Goal: Task Accomplishment & Management: Manage account settings

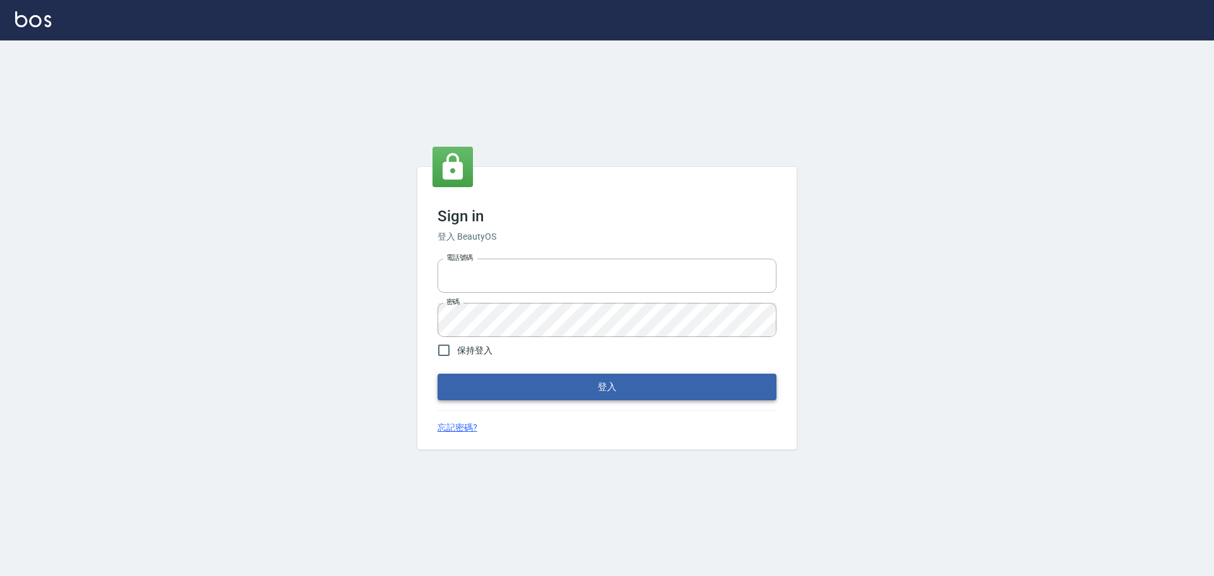
type input "0976821822"
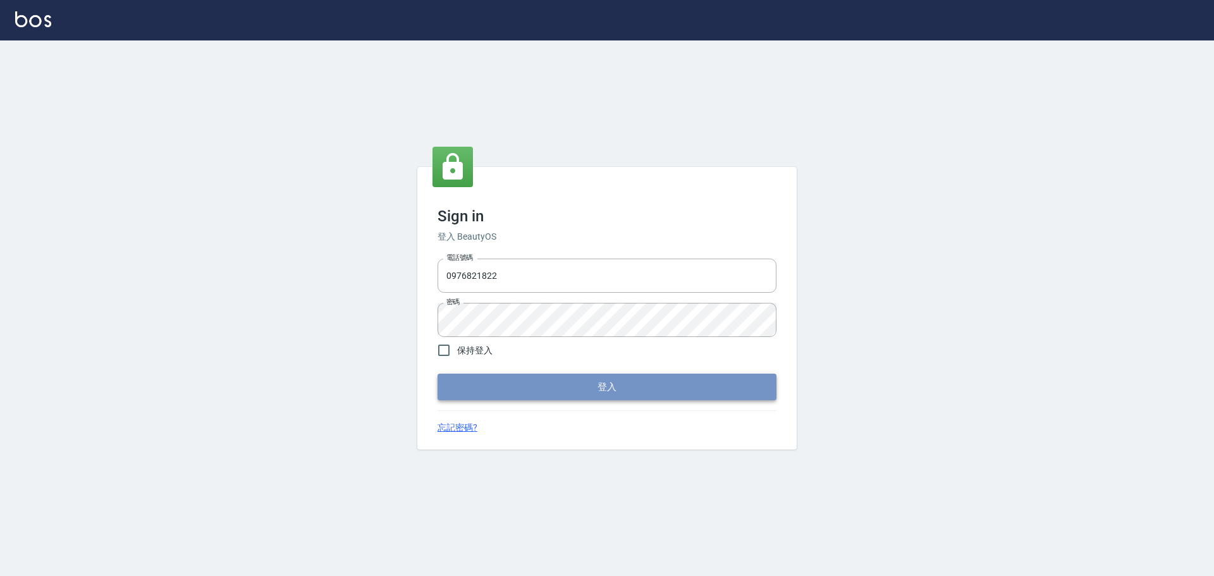
click at [587, 387] on button "登入" at bounding box center [607, 387] width 339 height 27
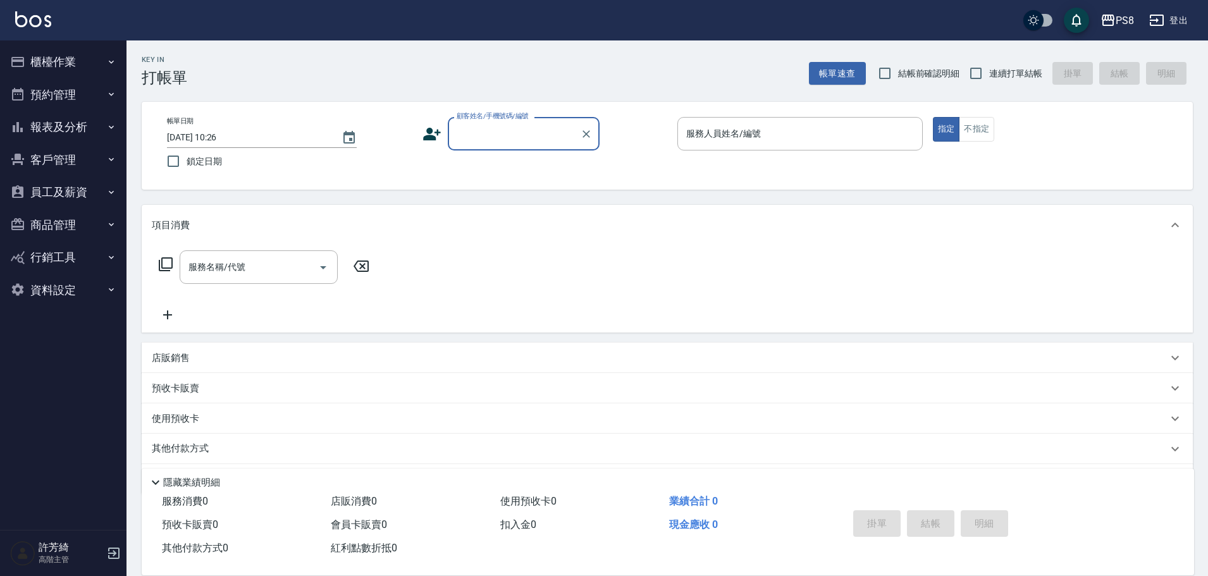
click at [42, 190] on button "員工及薪資" at bounding box center [63, 192] width 116 height 33
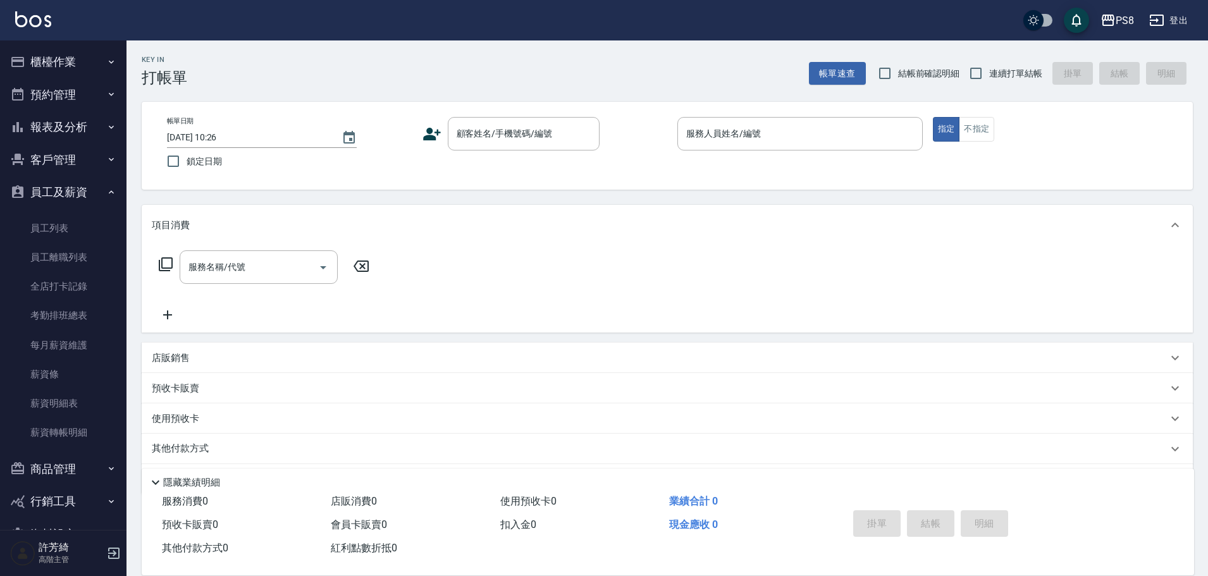
click at [42, 190] on button "員工及薪資" at bounding box center [63, 192] width 116 height 33
click at [66, 345] on link "每月薪資維護" at bounding box center [63, 345] width 116 height 29
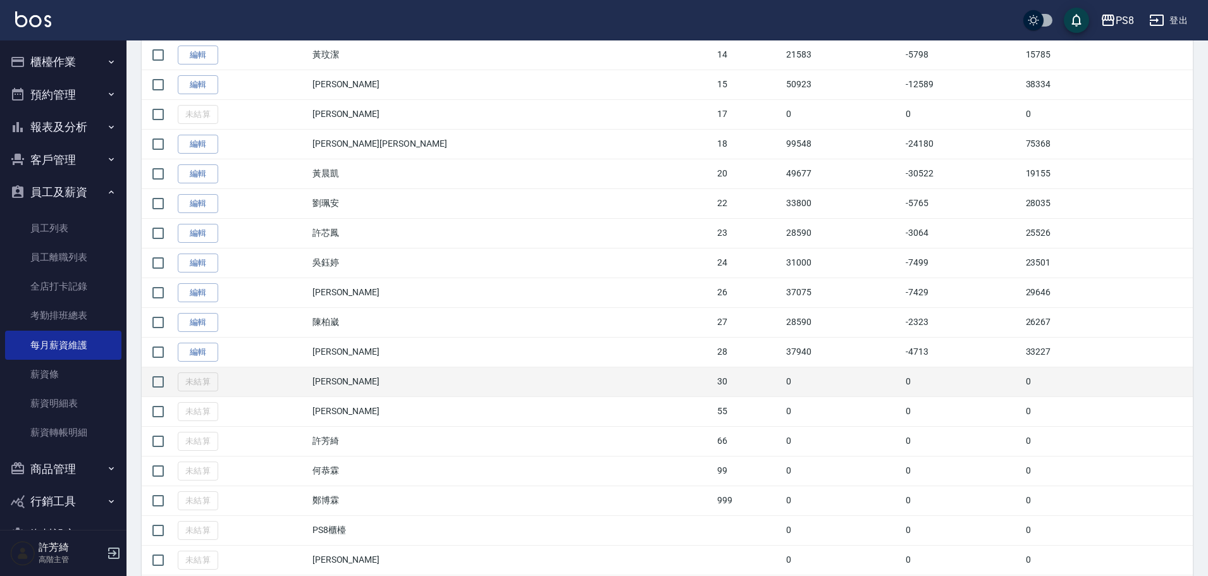
scroll to position [632, 0]
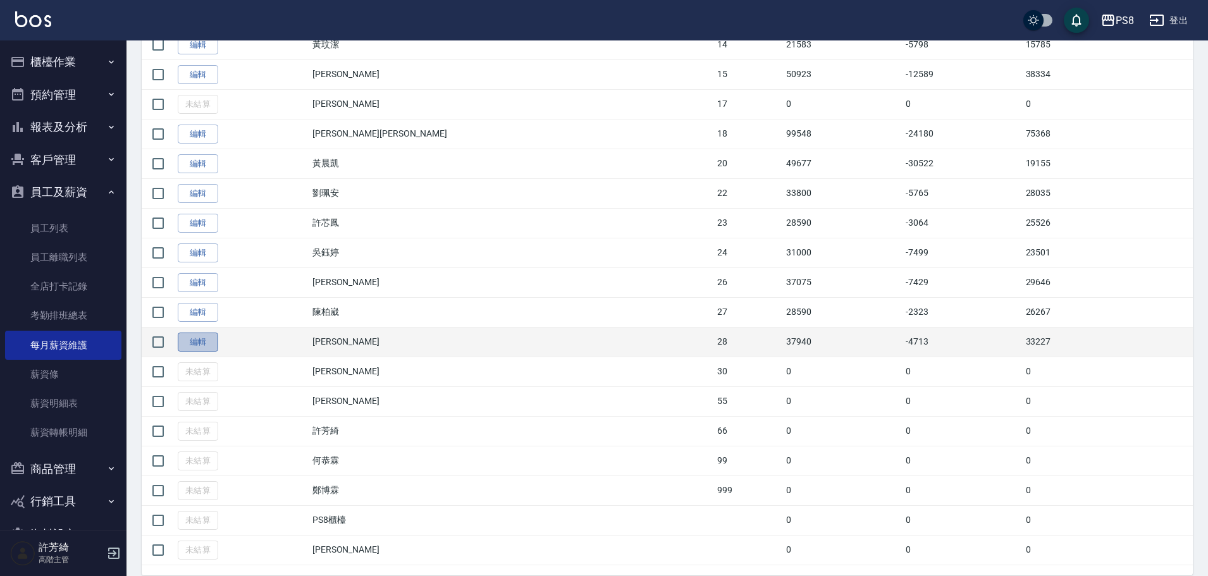
click at [212, 343] on link "編輯" at bounding box center [198, 343] width 40 height 20
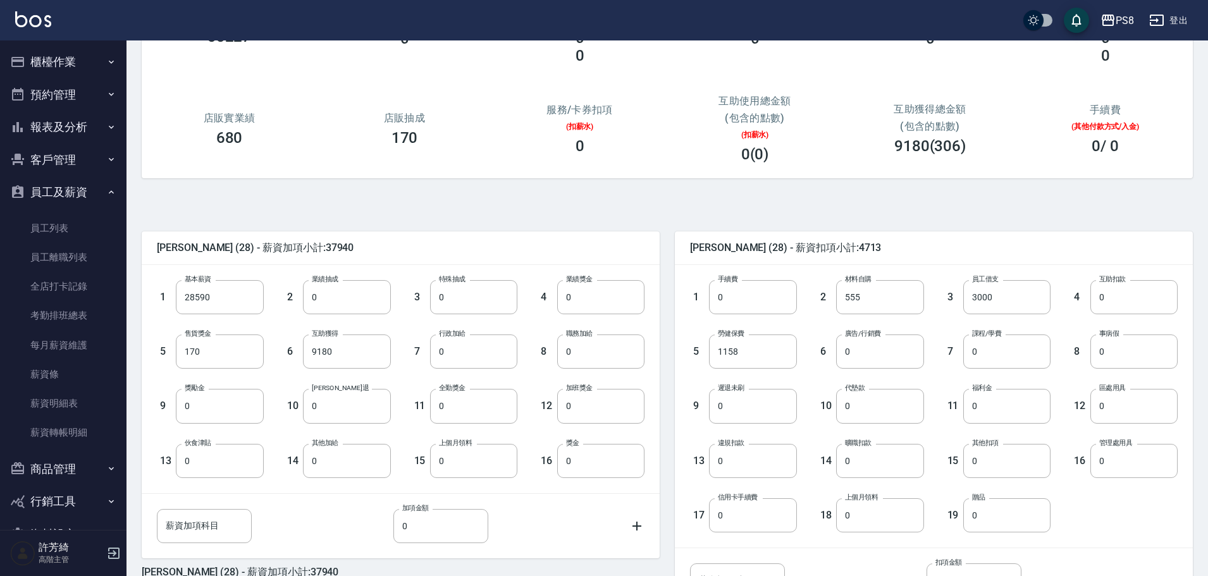
scroll to position [245, 0]
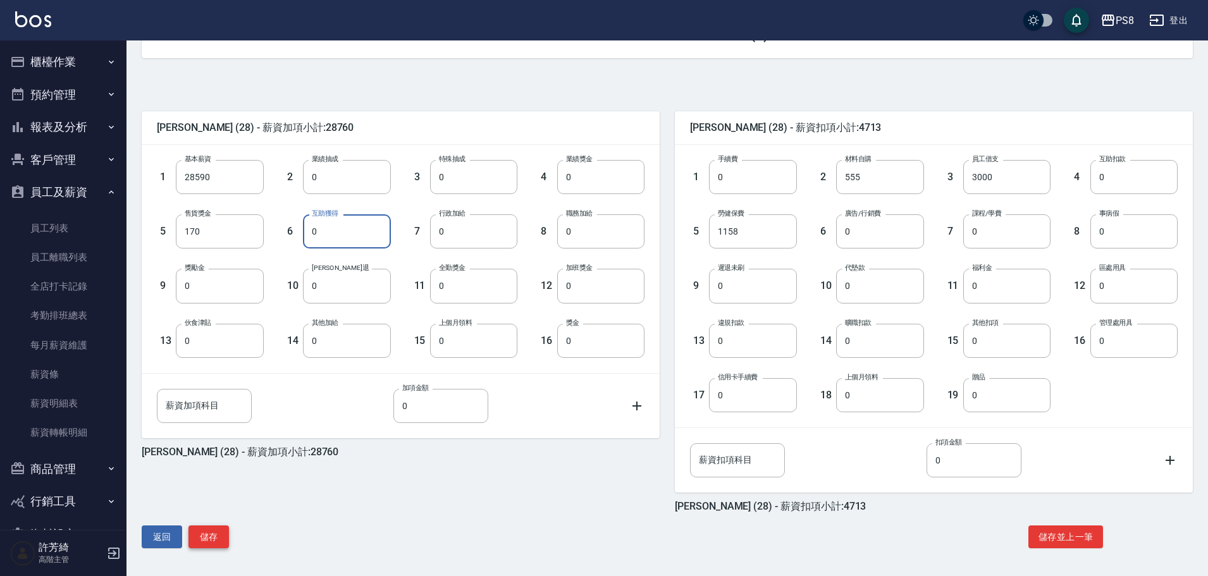
type input "0"
click at [206, 534] on button "儲存" at bounding box center [208, 536] width 40 height 23
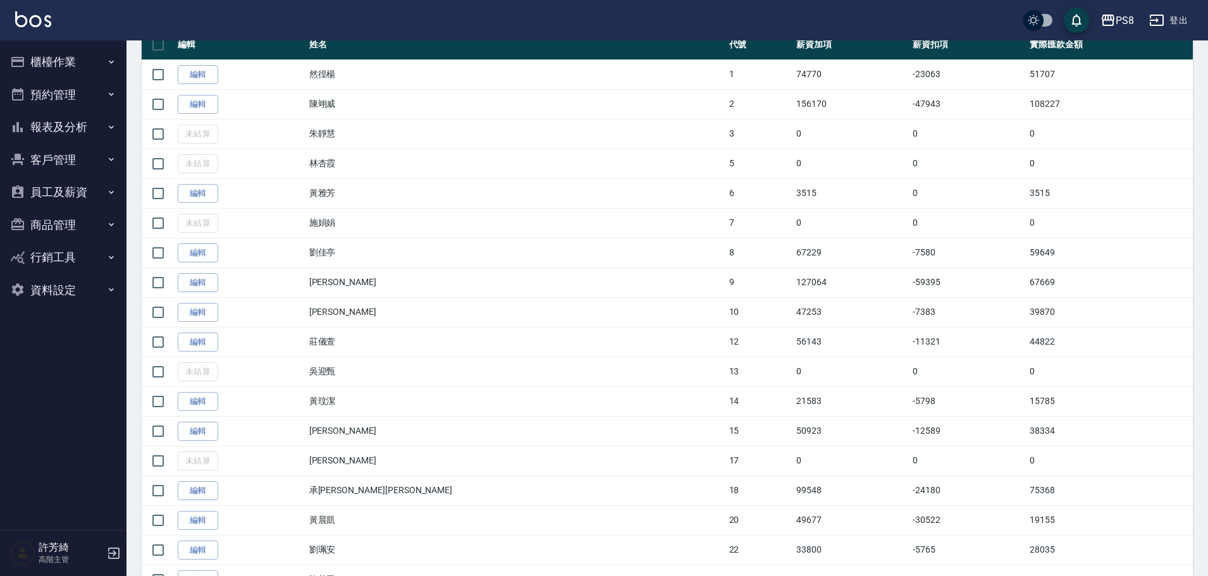
scroll to position [316, 0]
